Goal: Task Accomplishment & Management: Complete application form

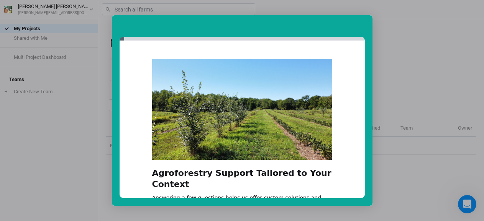
click at [72, 163] on div "Intercom messenger" at bounding box center [242, 110] width 484 height 221
click at [403, 82] on div "Intercom messenger" at bounding box center [242, 110] width 484 height 221
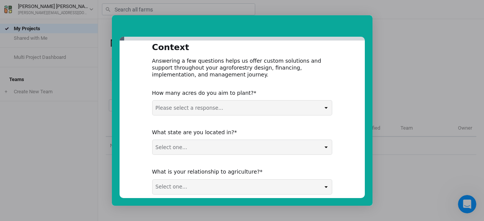
scroll to position [137, 0]
click at [197, 101] on select "Please select a response... 0-5 acres 5-50 acres 50-100 acres 100+ acres" at bounding box center [241, 108] width 179 height 15
select select "0-5 acres"
click at [176, 141] on select "Select one... Non-US AL AK AZ AR CA CO CT DE FL [GEOGRAPHIC_DATA] HI ID IL IN I…" at bounding box center [241, 148] width 179 height 15
select select "TN"
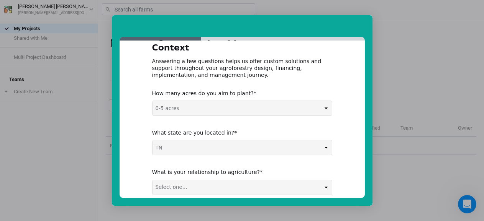
click at [185, 180] on select "Select one... Agribusiness / Co-op Farmer / Landowner Agri-Food Supply Chain Fo…" at bounding box center [241, 187] width 179 height 15
select select "Farmer / Landowner"
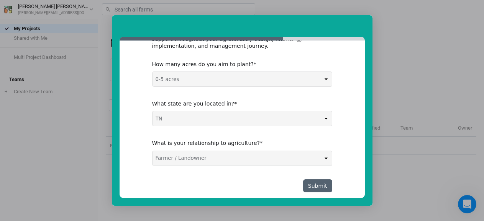
scroll to position [167, 0]
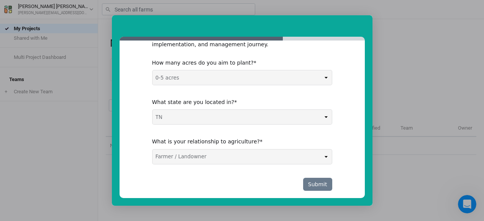
click at [321, 178] on button "Submit" at bounding box center [317, 184] width 29 height 13
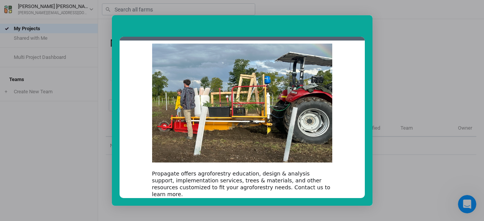
scroll to position [74, 0]
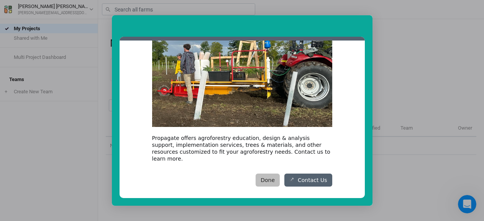
click at [273, 175] on button "Done" at bounding box center [268, 180] width 24 height 13
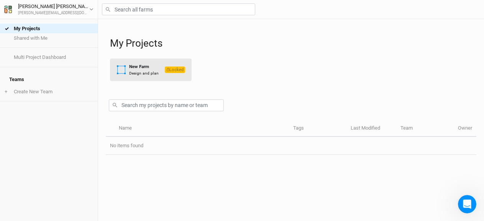
click at [133, 71] on div "Design and plan" at bounding box center [144, 73] width 30 height 6
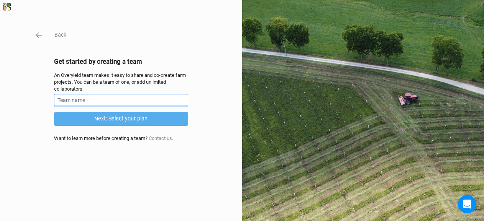
click at [89, 98] on input "text" at bounding box center [121, 100] width 134 height 12
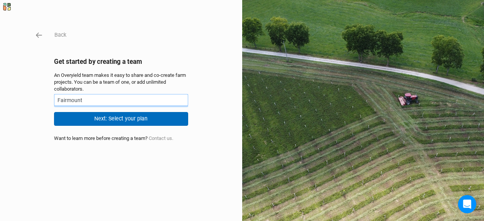
type input "Fairmount"
click at [118, 119] on button "Next: Select your plan" at bounding box center [121, 118] width 134 height 13
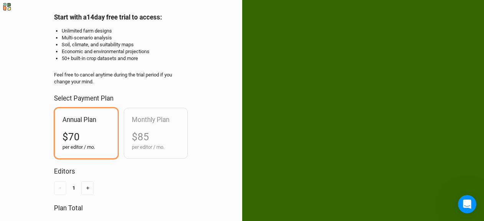
scroll to position [108, 0]
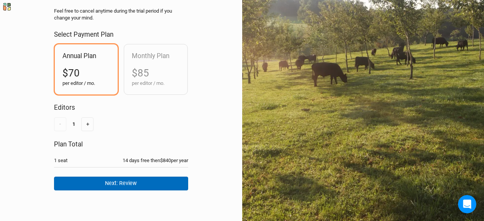
click at [120, 180] on button "Next: Review" at bounding box center [121, 183] width 134 height 13
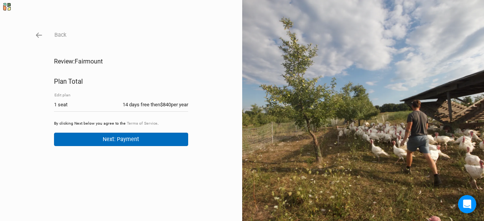
click at [100, 139] on button "Next: Payment" at bounding box center [121, 139] width 134 height 13
